Goal: Transaction & Acquisition: Purchase product/service

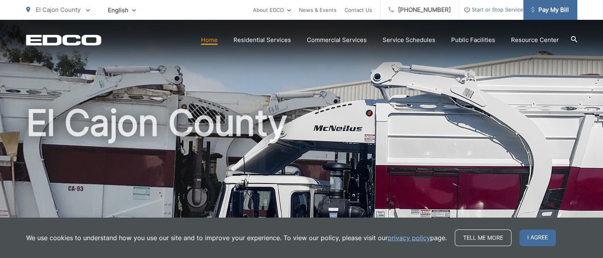
click at [560, 4] on link "Pay My Bill" at bounding box center [550, 10] width 54 height 20
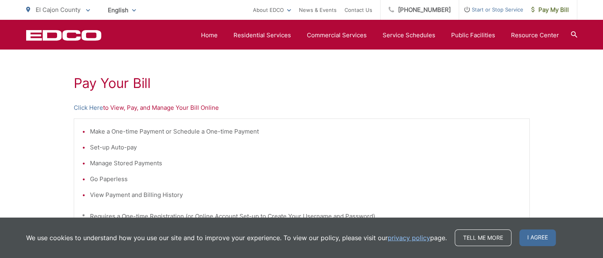
scroll to position [130, 0]
click at [116, 106] on p "Click Here to View, Pay, and Manage Your Bill Online" at bounding box center [302, 109] width 456 height 10
click at [93, 108] on link "Click Here" at bounding box center [88, 109] width 29 height 10
